Goal: Information Seeking & Learning: Compare options

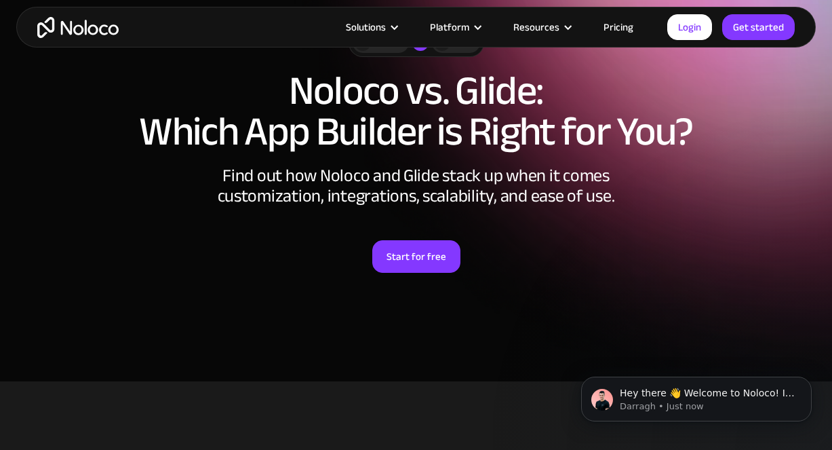
scroll to position [91, 0]
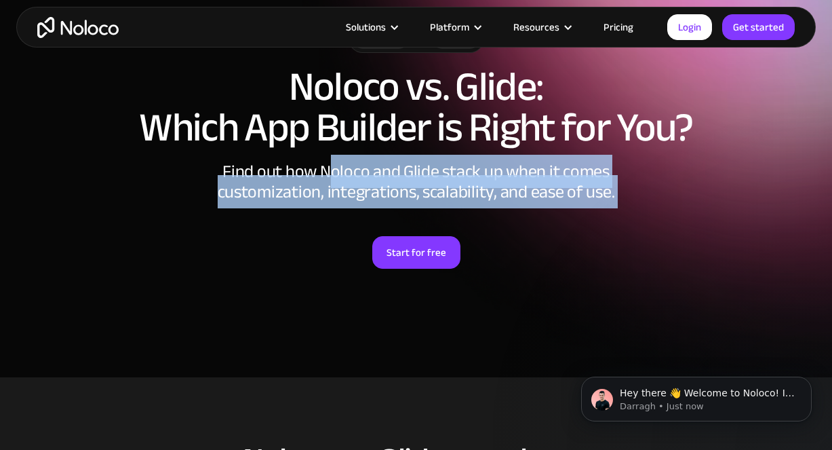
drag, startPoint x: 334, startPoint y: 174, endPoint x: 554, endPoint y: 231, distance: 227.5
click at [554, 231] on div "Noloco vs Glide Noloco vs. Glide: Which App Builder is Right for You? Find out …" at bounding box center [416, 160] width 832 height 298
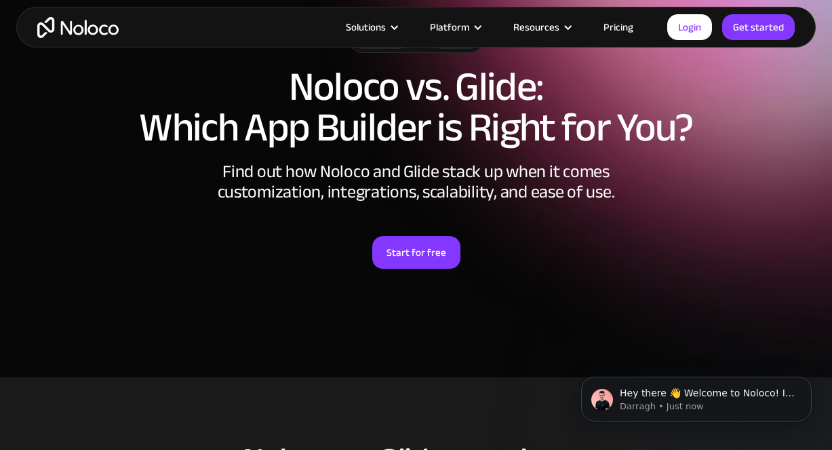
click at [554, 231] on div "Noloco vs Glide Noloco vs. Glide: Which App Builder is Right for You? Find out …" at bounding box center [416, 160] width 832 height 298
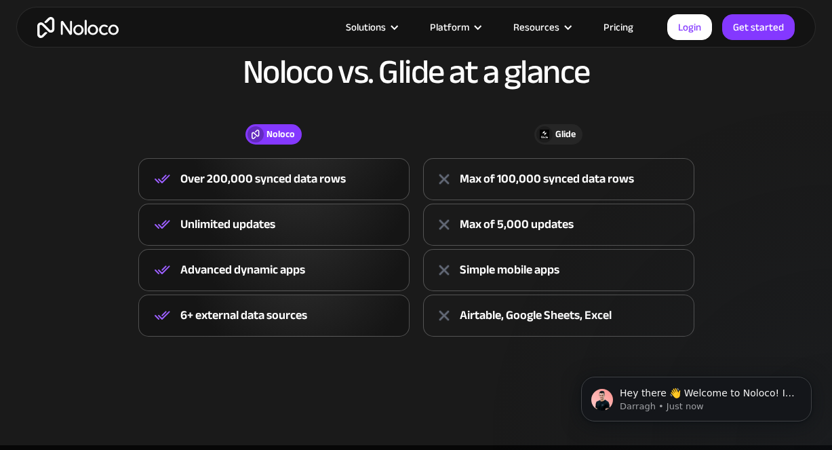
scroll to position [483, 0]
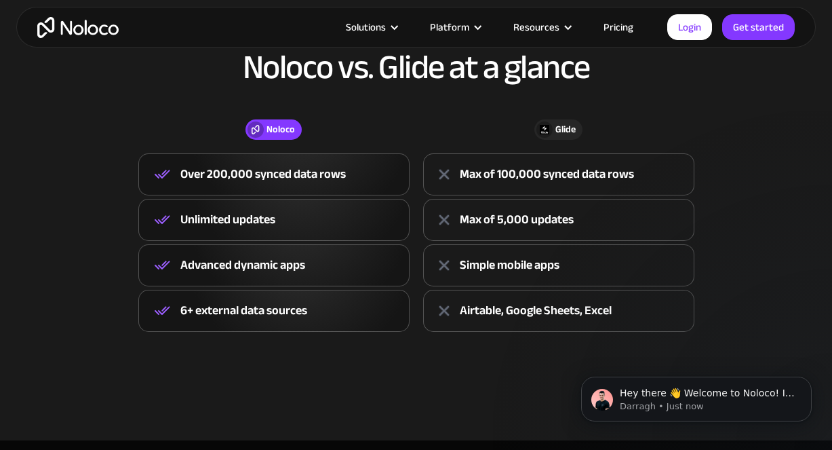
click at [616, 23] on link "Pricing" at bounding box center [619, 27] width 64 height 18
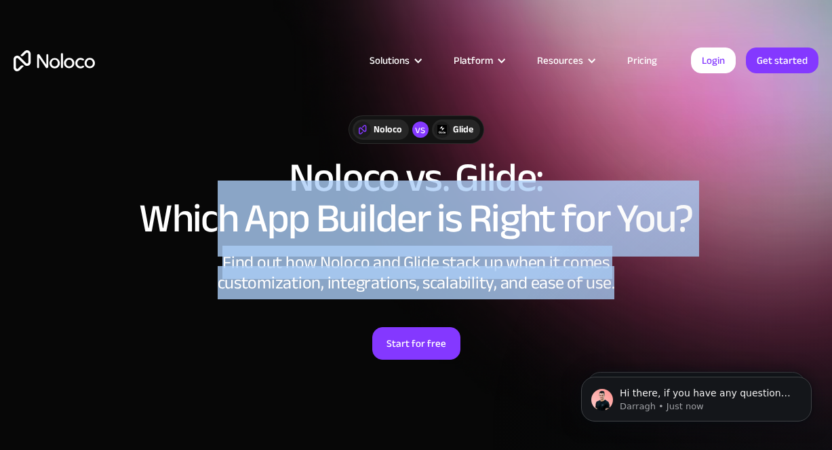
drag, startPoint x: 230, startPoint y: 220, endPoint x: 646, endPoint y: 273, distance: 419.7
click at [646, 273] on div "Noloco vs Glide Noloco vs. Glide: Which App Builder is Right for You? Find out …" at bounding box center [416, 251] width 832 height 298
click at [644, 273] on div "Noloco vs Glide Noloco vs. Glide: Which App Builder is Right for You? Find out …" at bounding box center [416, 251] width 832 height 298
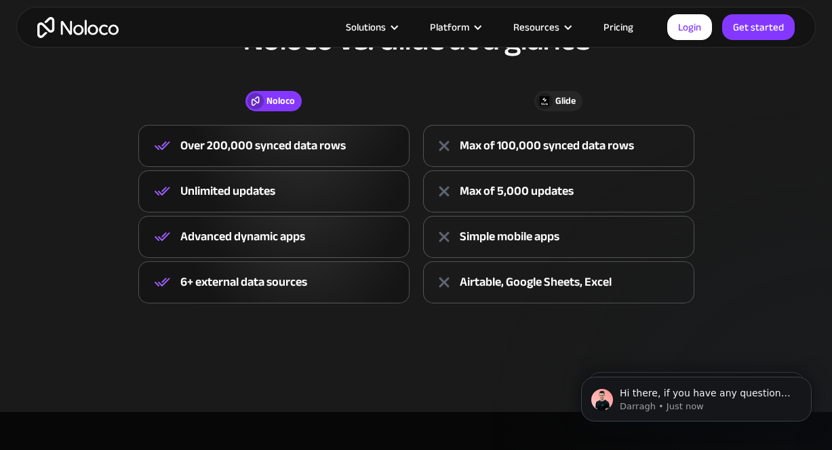
scroll to position [514, 0]
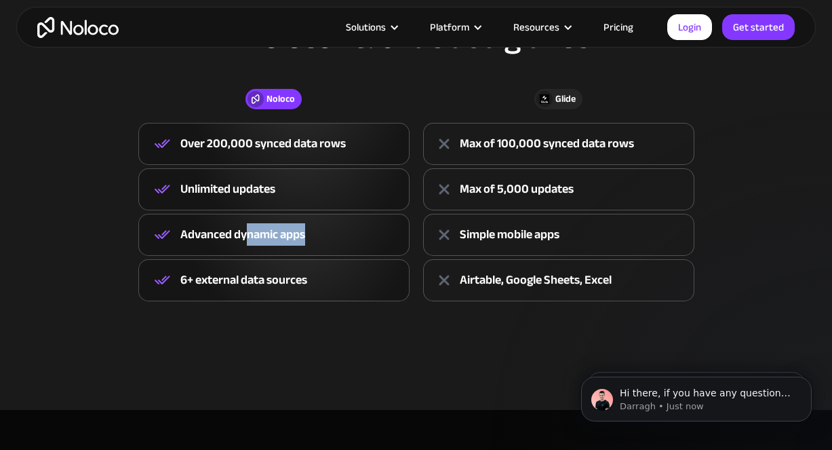
drag, startPoint x: 249, startPoint y: 236, endPoint x: 343, endPoint y: 235, distance: 94.3
click at [343, 235] on div "Advanced dynamic apps" at bounding box center [273, 235] width 271 height 42
click at [497, 224] on div "Simple mobile apps" at bounding box center [510, 234] width 100 height 20
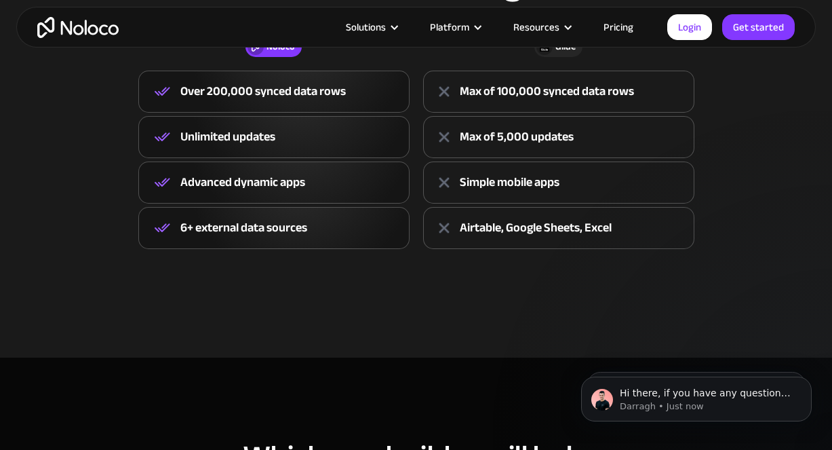
scroll to position [581, 0]
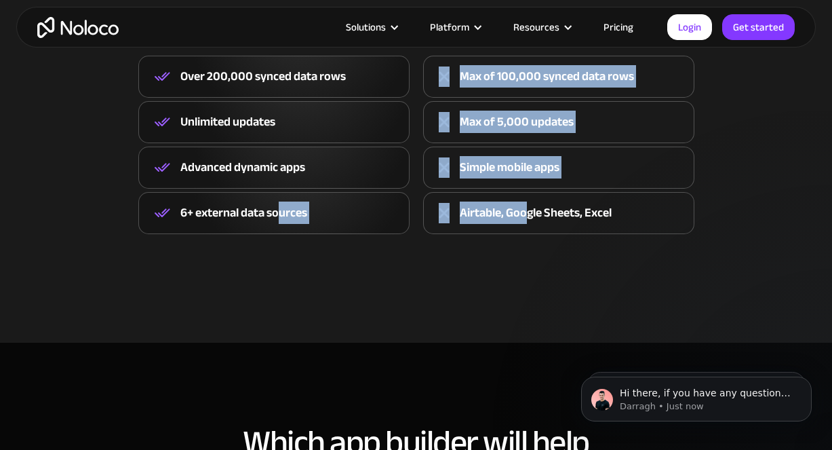
drag, startPoint x: 281, startPoint y: 216, endPoint x: 534, endPoint y: 211, distance: 252.3
click at [534, 211] on div "Noloco Over 200,000 synced data rows Unlimited updates Advanced dynamic apps 6+…" at bounding box center [417, 145] width 570 height 178
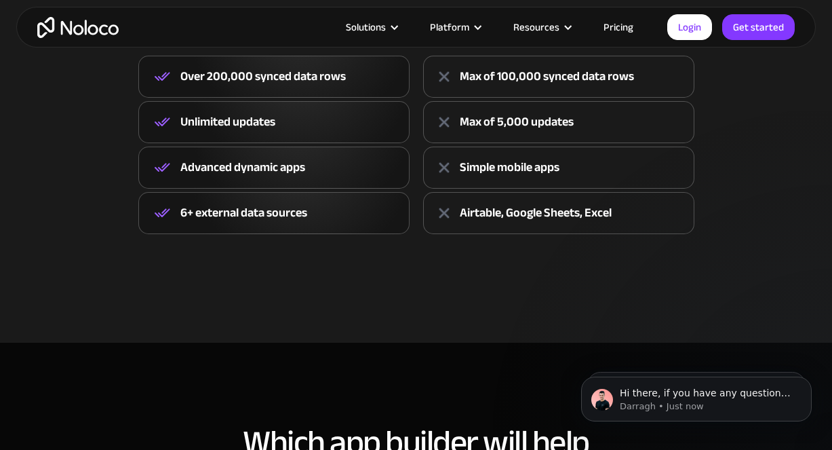
click at [540, 229] on div "Airtable, Google Sheets, Excel" at bounding box center [558, 213] width 271 height 42
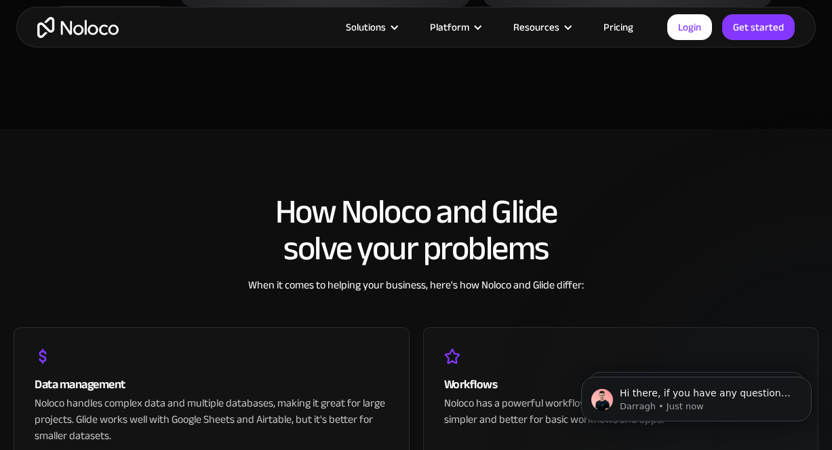
scroll to position [2491, 0]
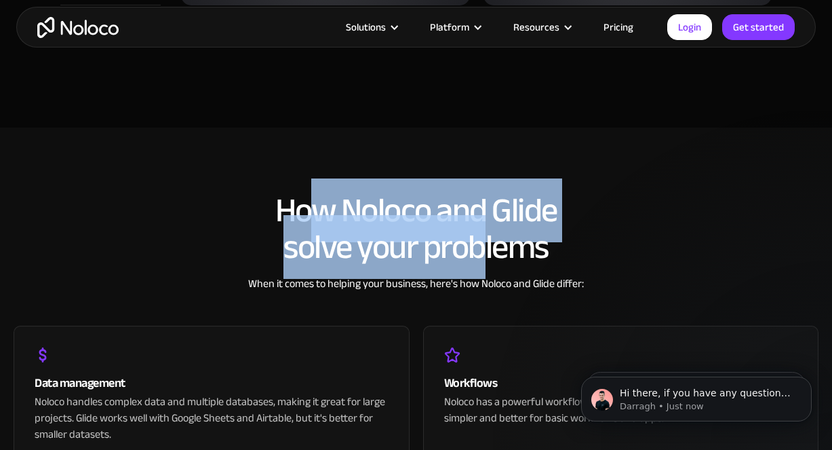
drag, startPoint x: 322, startPoint y: 209, endPoint x: 488, endPoint y: 260, distance: 173.9
click at [488, 260] on h2 "How Noloco and Glide solve your problems" at bounding box center [416, 228] width 805 height 73
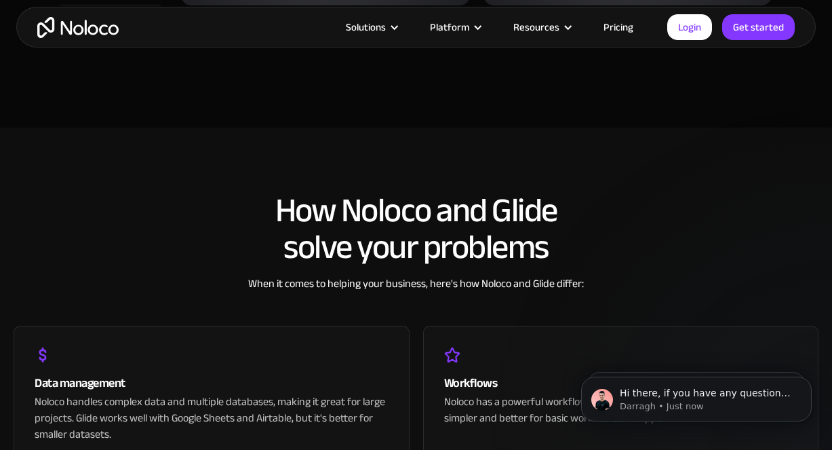
click at [492, 265] on h2 "How Noloco and Glide solve your problems" at bounding box center [416, 228] width 805 height 73
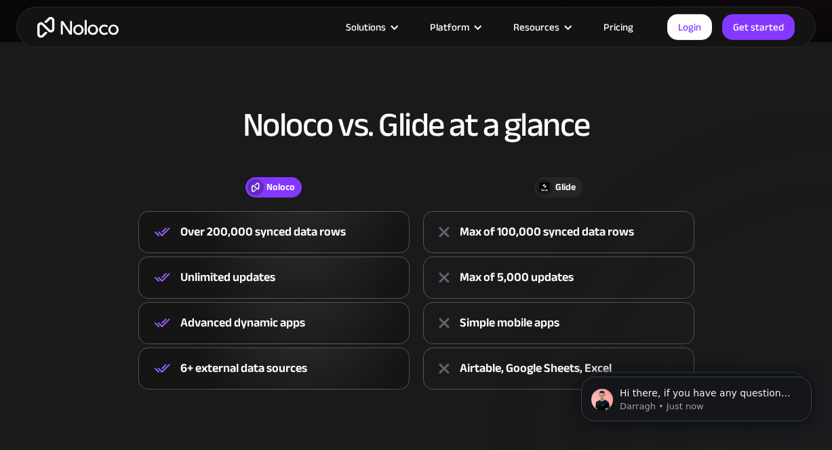
scroll to position [0, 0]
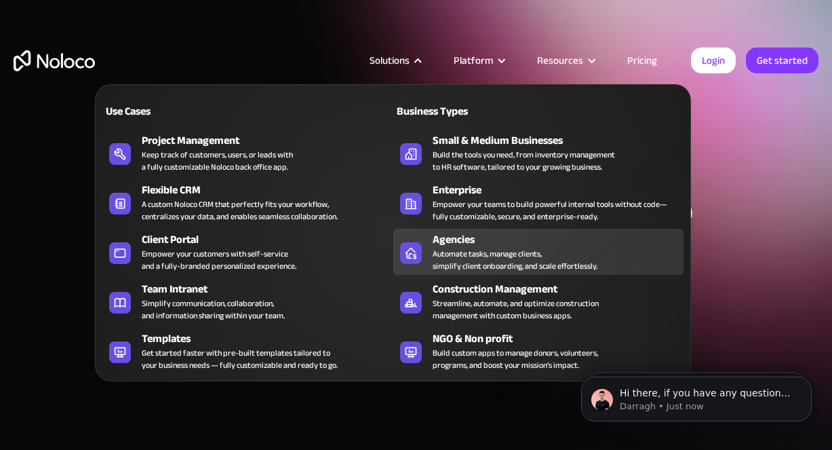
click at [482, 236] on div "Agencies" at bounding box center [561, 239] width 257 height 16
